Goal: Information Seeking & Learning: Learn about a topic

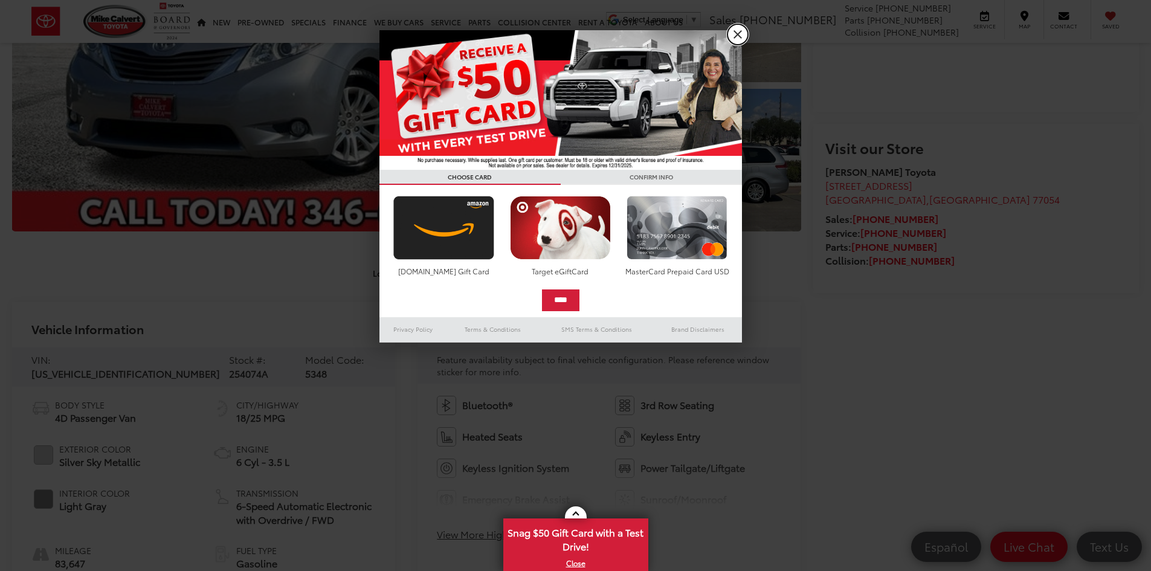
click at [735, 31] on link "X" at bounding box center [737, 34] width 21 height 21
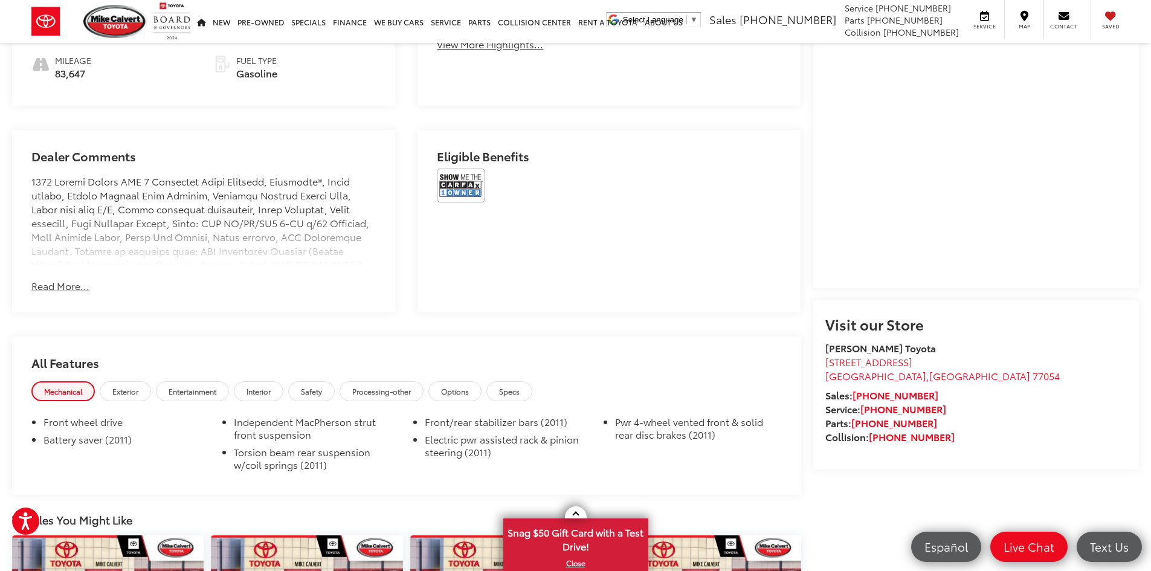
scroll to position [967, 0]
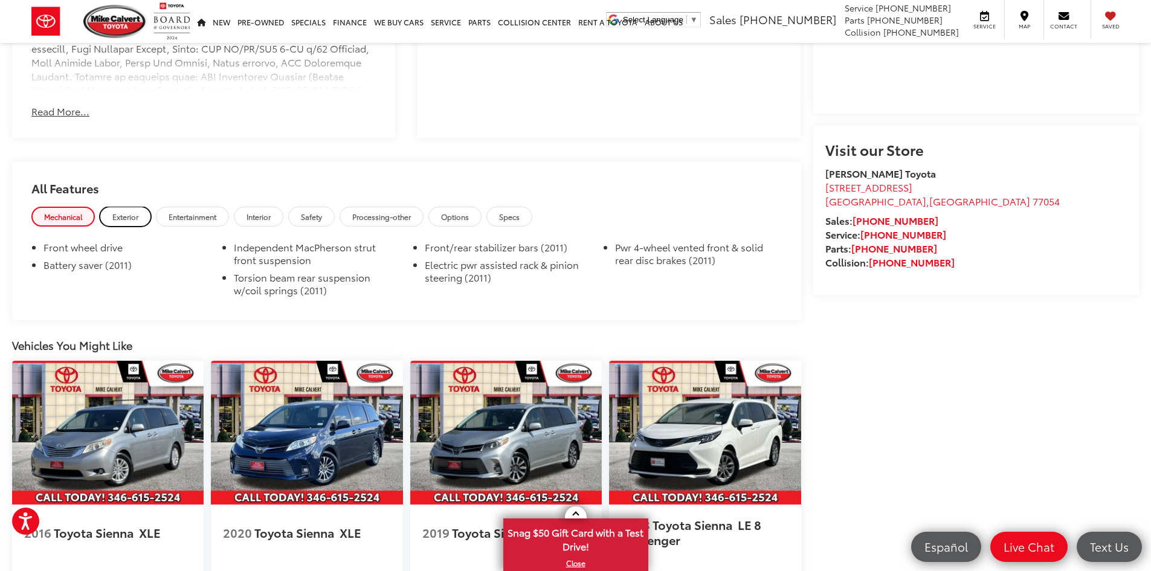
click at [118, 216] on span "Exterior" at bounding box center [125, 216] width 26 height 10
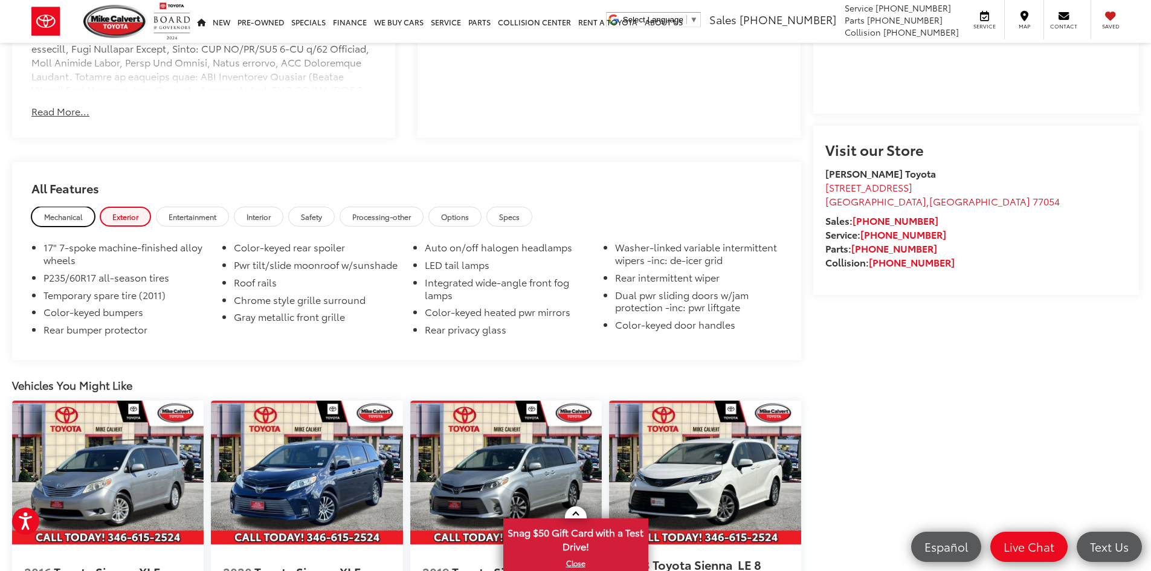
click at [68, 213] on span "Mechanical" at bounding box center [63, 216] width 38 height 10
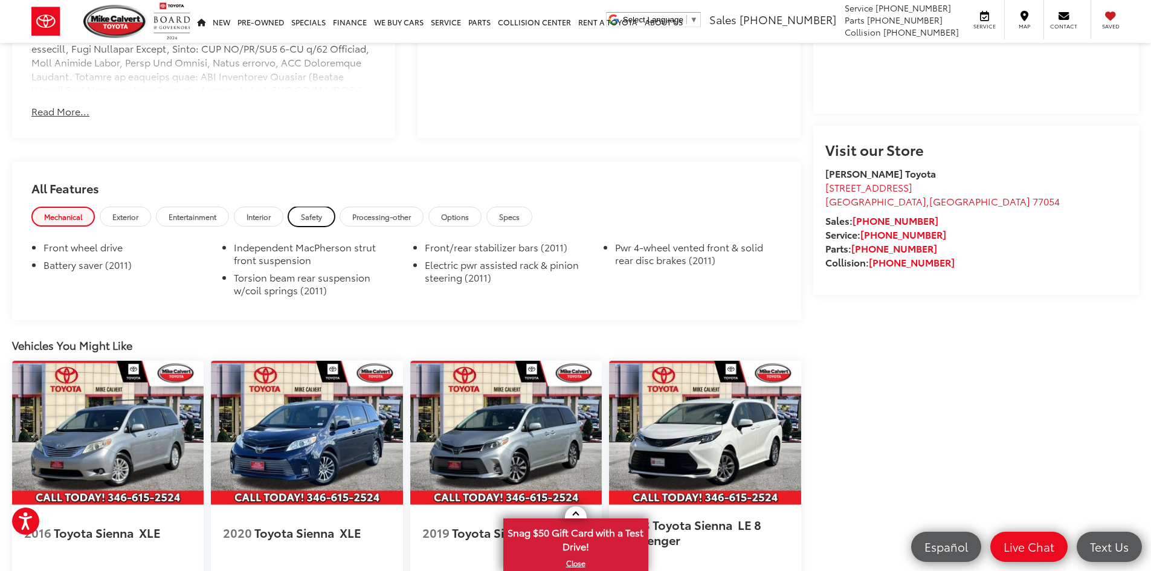
click at [302, 216] on link "Safety" at bounding box center [311, 217] width 47 height 20
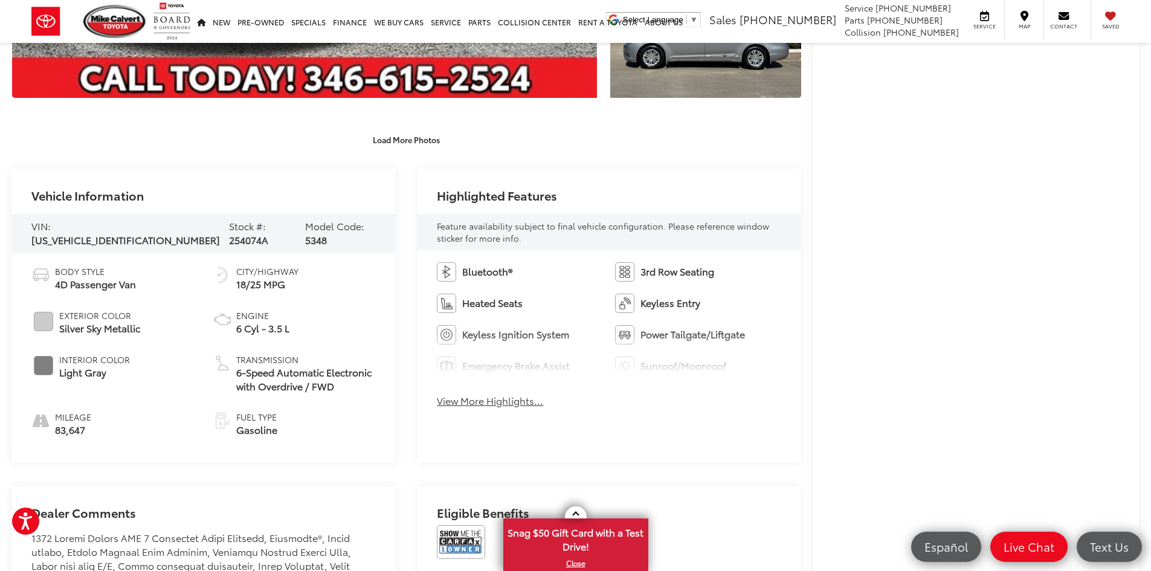
scroll to position [414, 0]
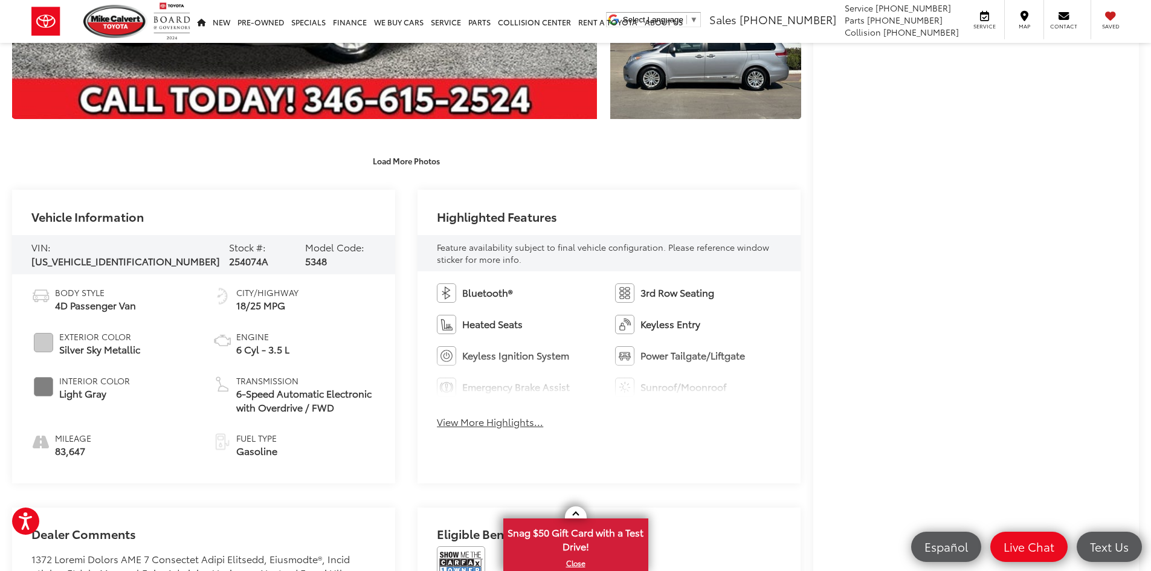
click at [508, 426] on button "View More Highlights..." at bounding box center [490, 422] width 106 height 14
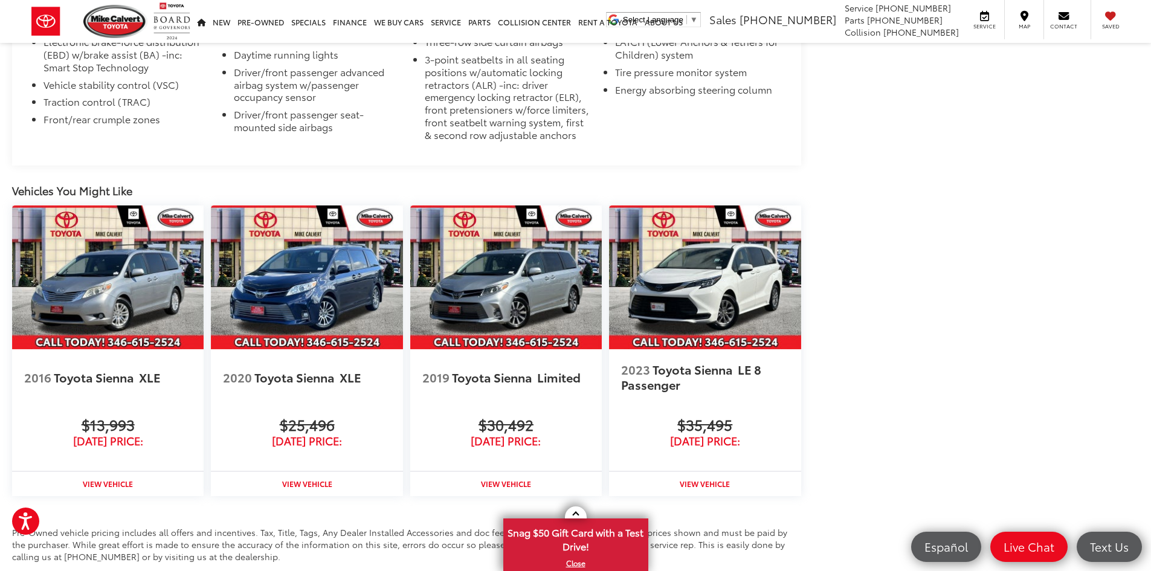
scroll to position [1260, 0]
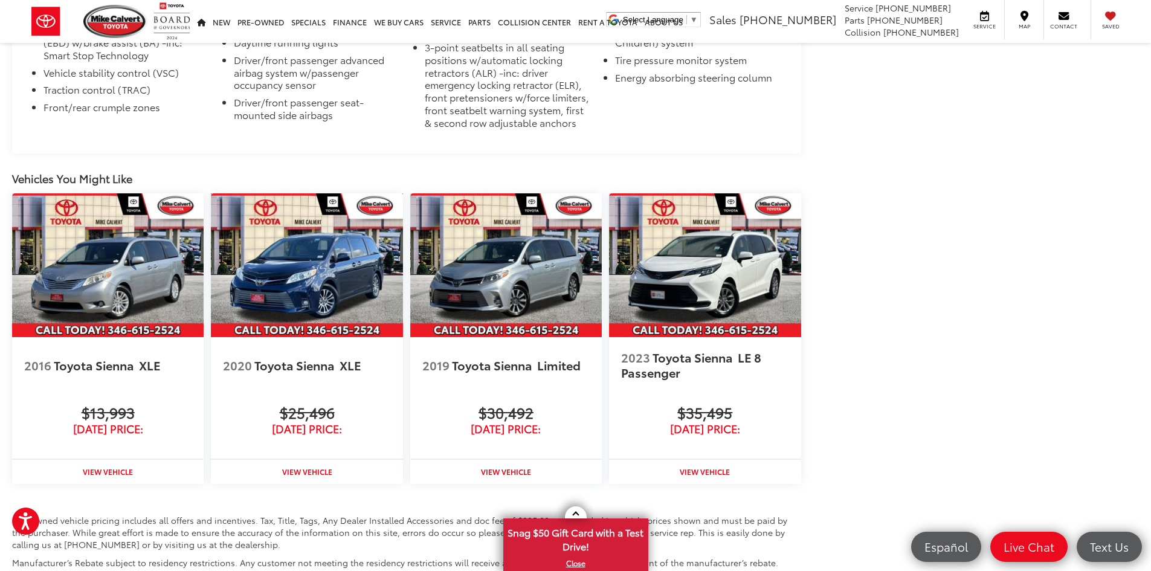
click at [306, 296] on img at bounding box center [306, 265] width 191 height 144
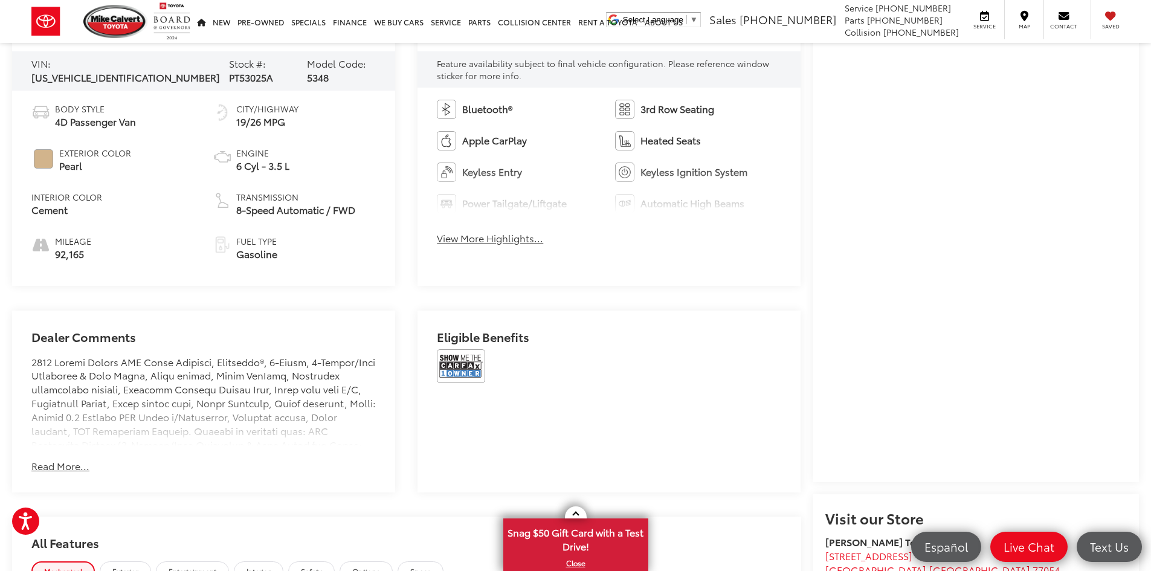
scroll to position [664, 0]
